Goal: Transaction & Acquisition: Purchase product/service

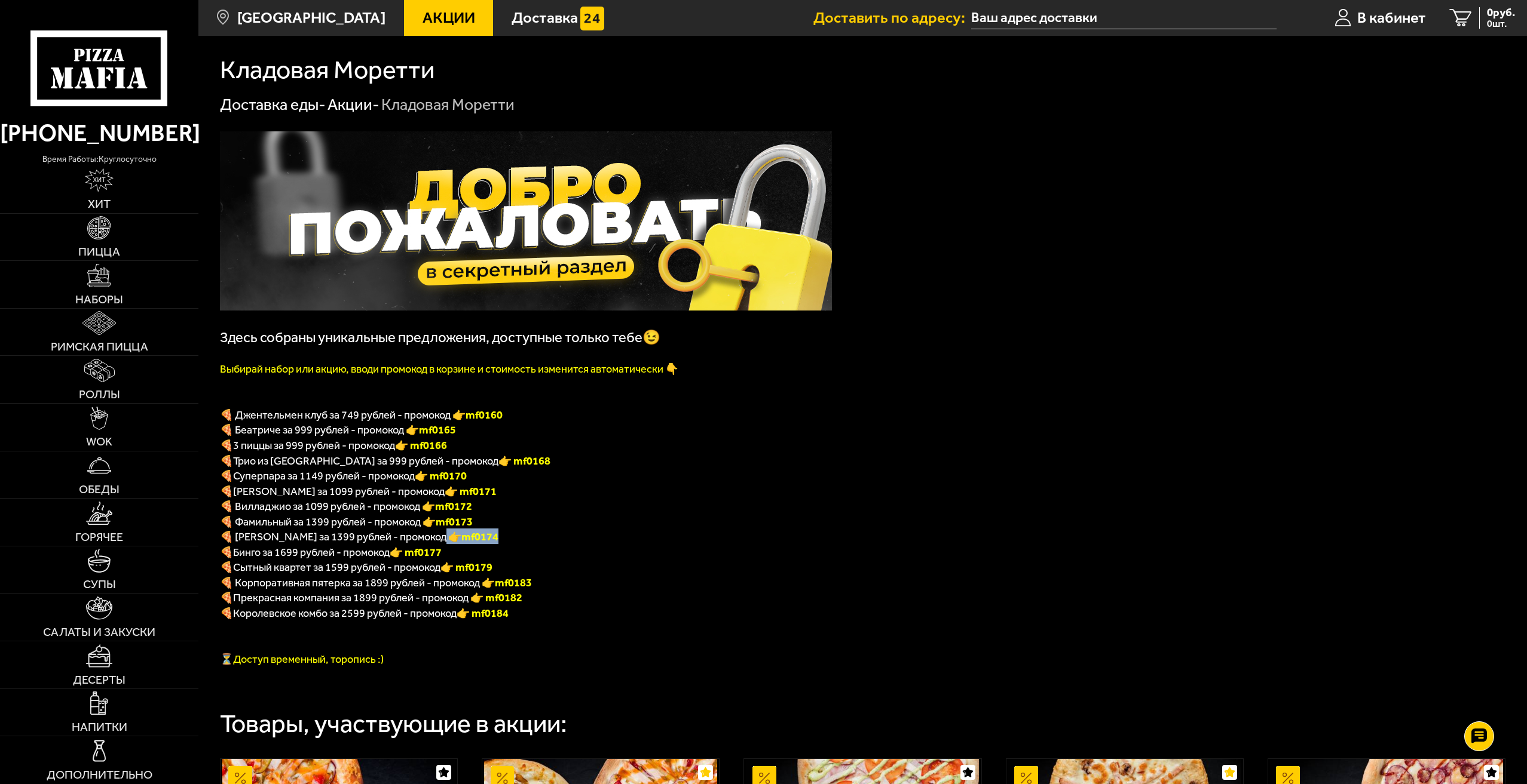
drag, startPoint x: 441, startPoint y: 539, endPoint x: 489, endPoint y: 541, distance: 48.0
click at [489, 541] on p "🍕 [PERSON_NAME] за 1399 рублей - промокод 👉 mf0174" at bounding box center [526, 536] width 612 height 16
copy span "🍕 [PERSON_NAME] за 1399 рублей - промокод 👉 mf0174"
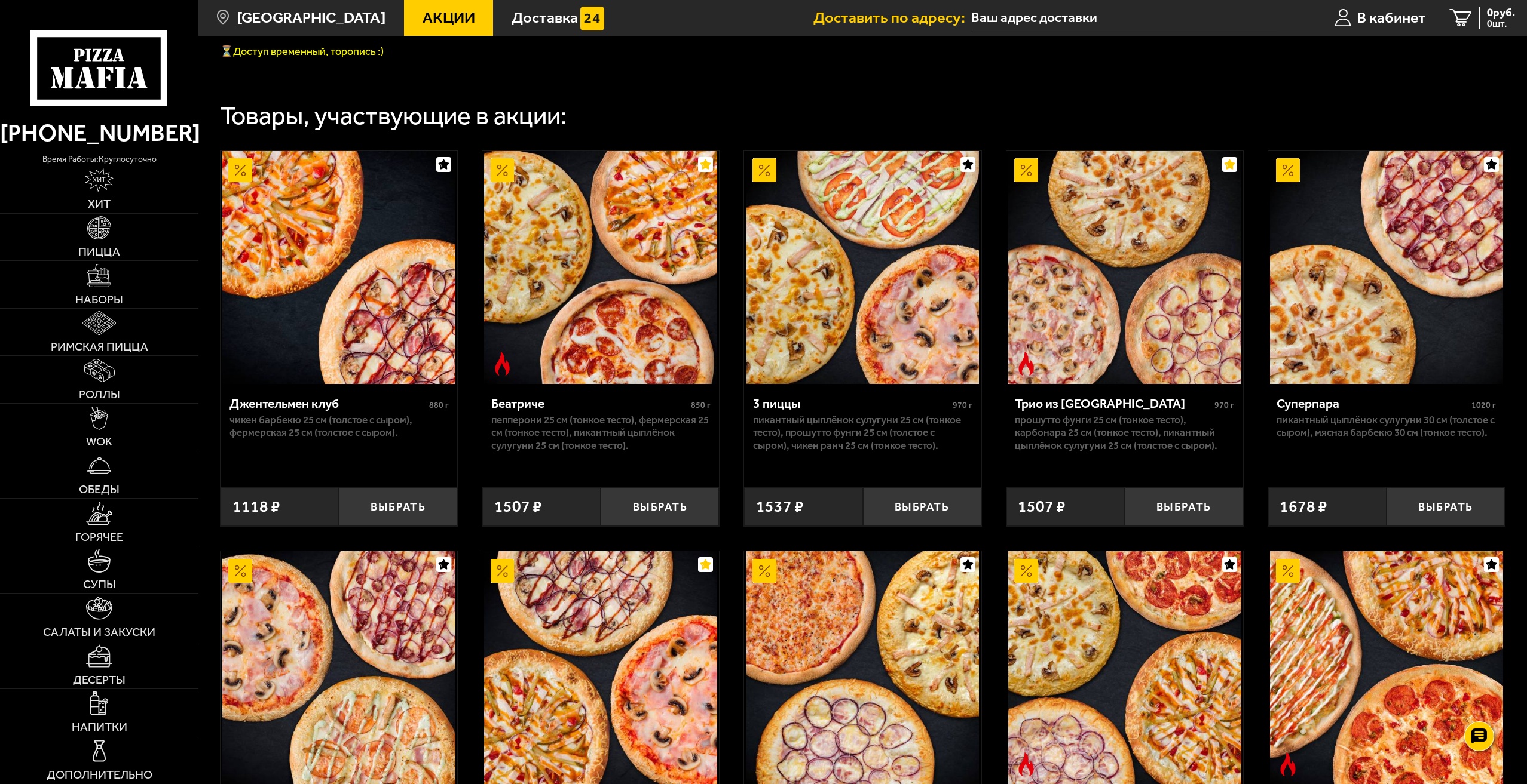
scroll to position [597, 0]
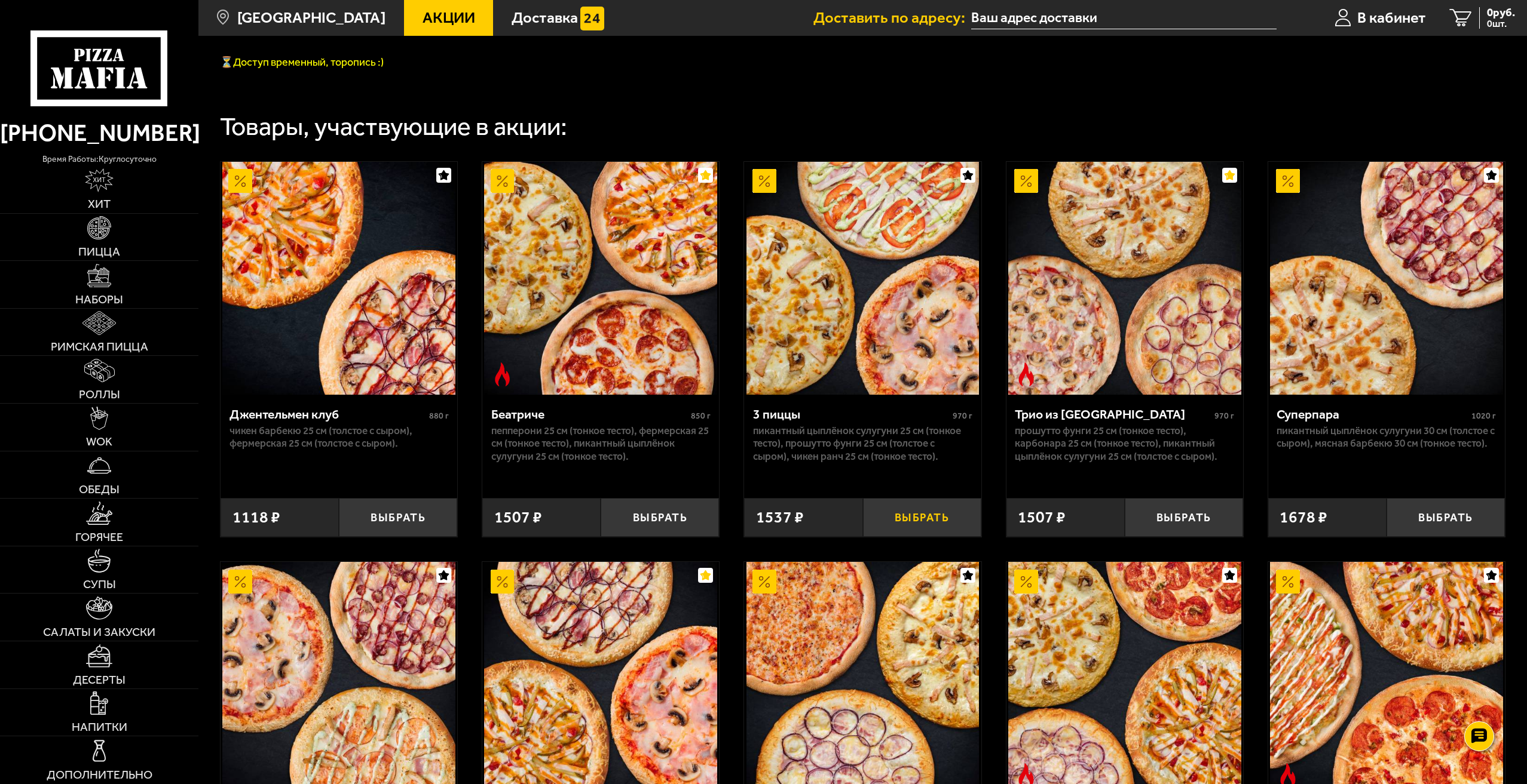
click at [943, 532] on button "Выбрать" at bounding box center [922, 517] width 119 height 39
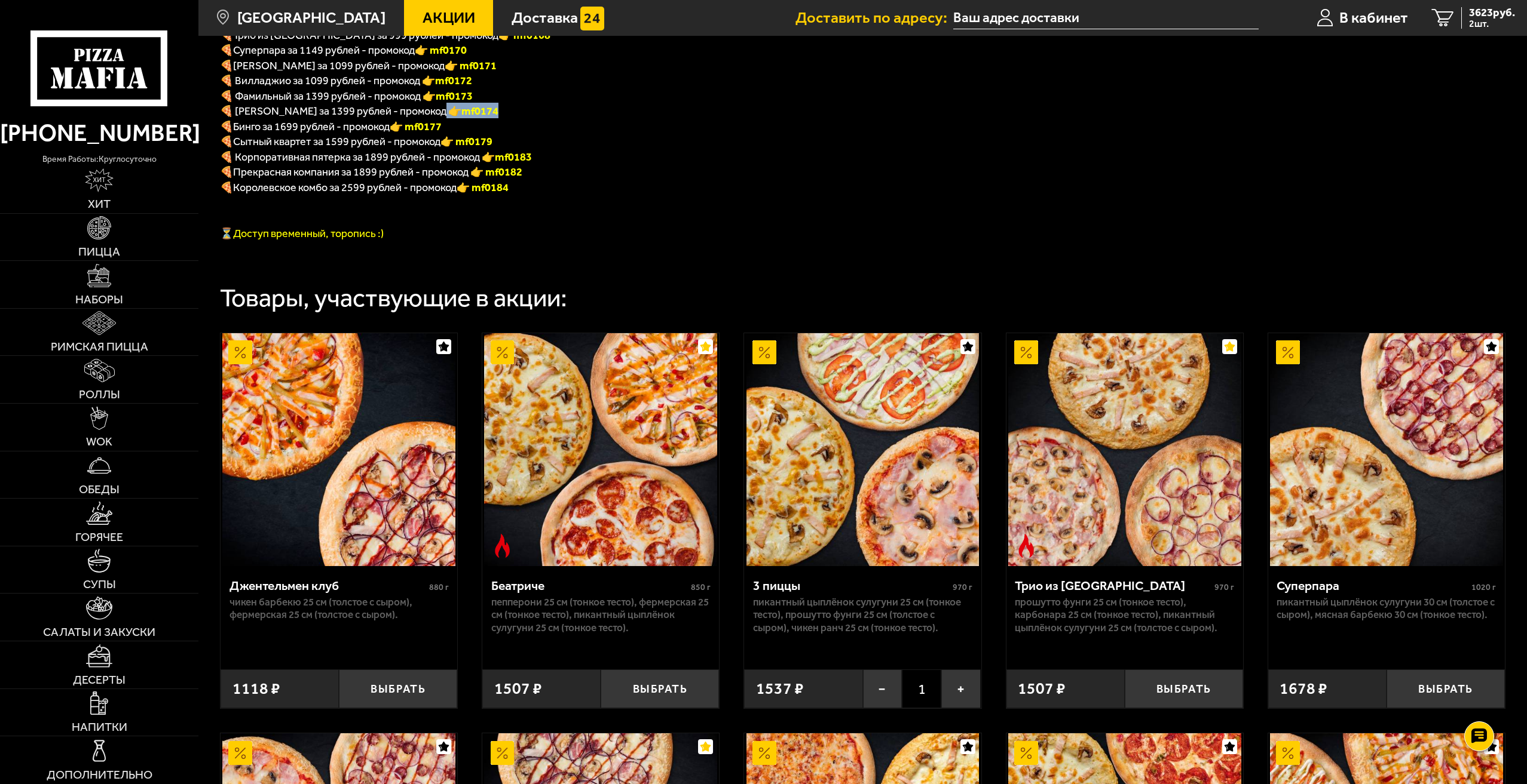
scroll to position [239, 0]
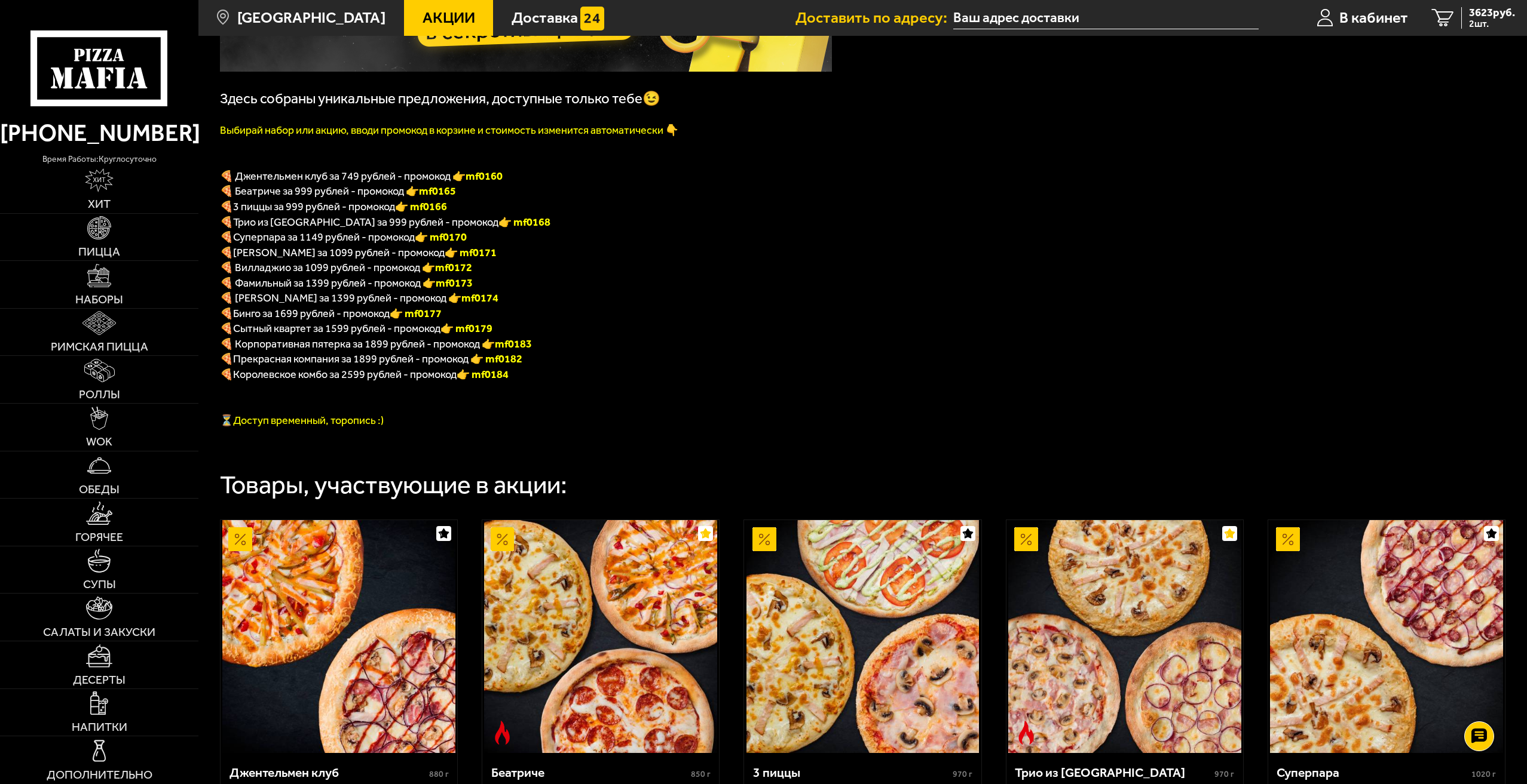
click at [600, 254] on p "🍕 [PERSON_NAME] за 1099 рублей - промокод 👉 mf0171" at bounding box center [526, 252] width 612 height 16
drag, startPoint x: 419, startPoint y: 210, endPoint x: 491, endPoint y: 206, distance: 72.1
click at [491, 206] on p "🍕 3 пиццы за 999 рублей - промокод 👉 mf0166" at bounding box center [526, 206] width 612 height 16
copy font "f0166"
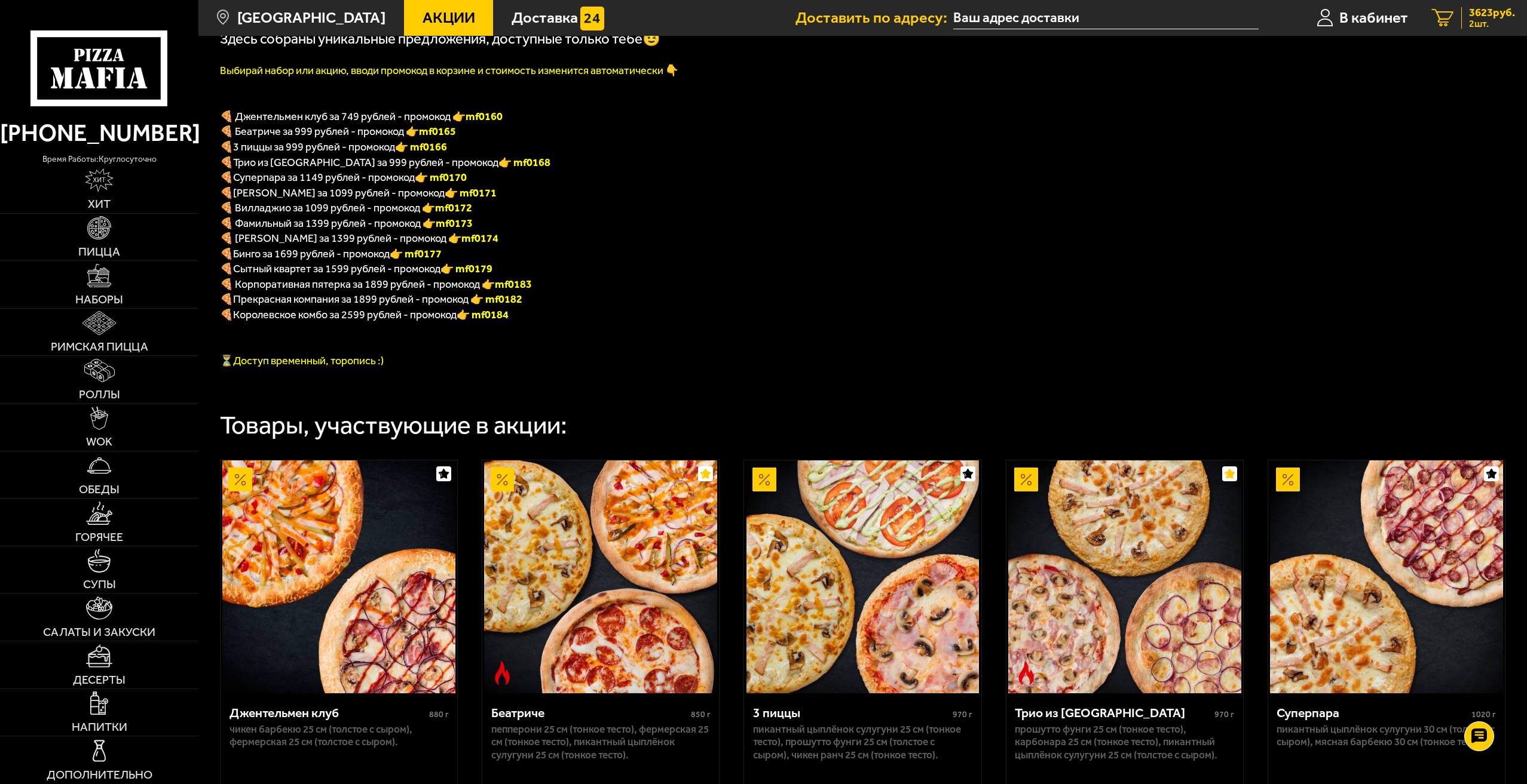
click at [1483, 26] on span "2 шт." at bounding box center [1492, 24] width 46 height 9
